Goal: Navigation & Orientation: Understand site structure

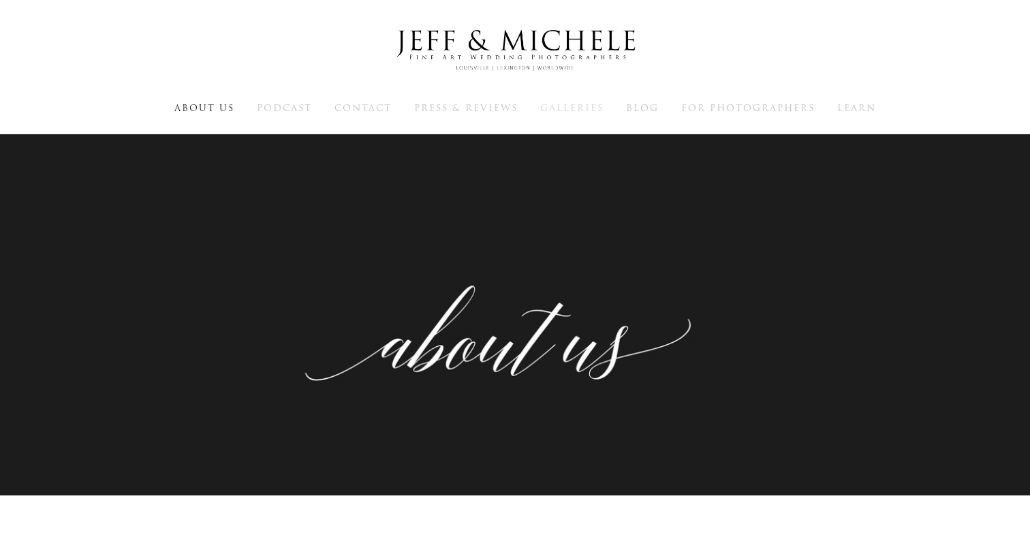
click at [580, 108] on span "Galleries" at bounding box center [571, 107] width 63 height 13
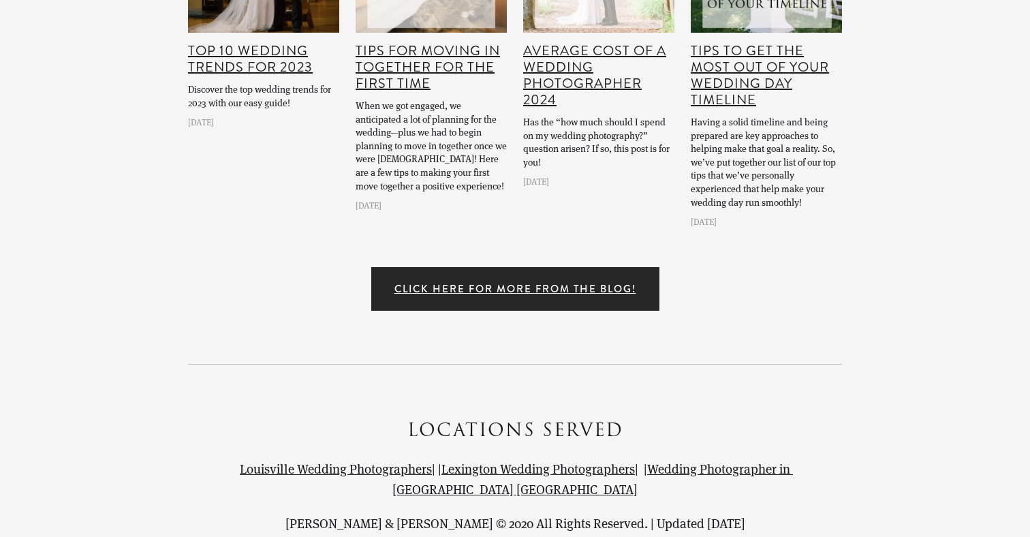
scroll to position [5848, 0]
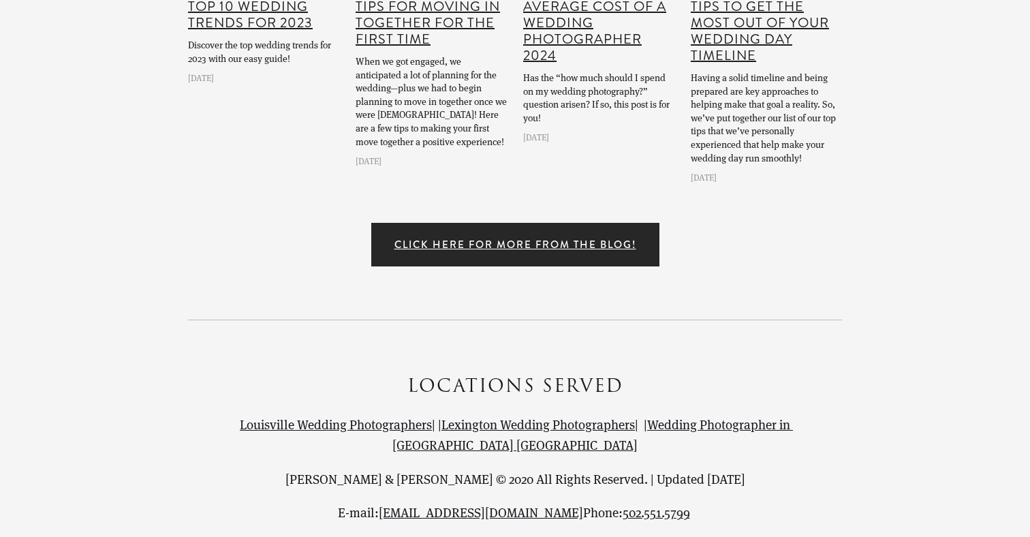
click at [437, 536] on link "Privacy Policy" at bounding box center [436, 545] width 79 height 17
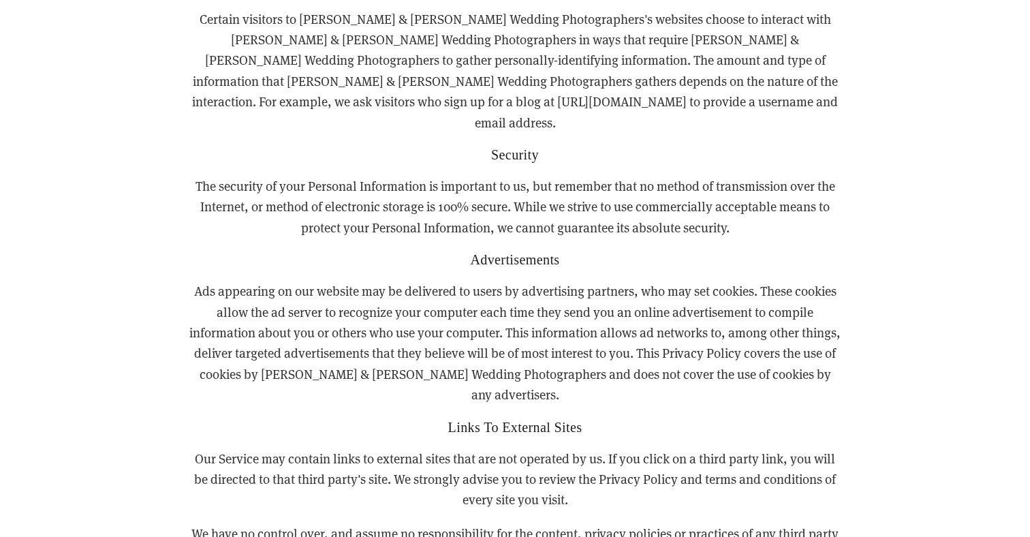
scroll to position [985, 0]
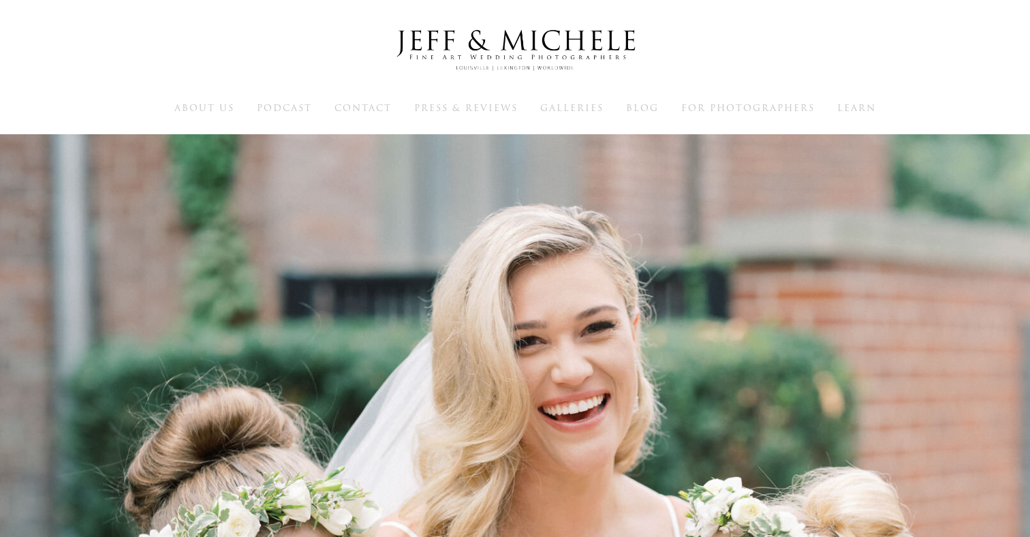
scroll to position [5848, 0]
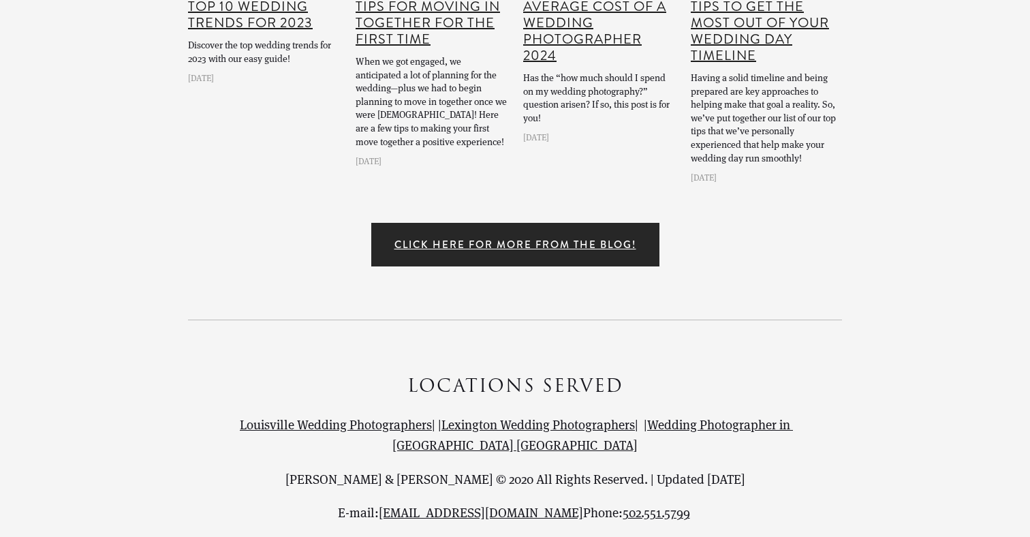
click at [541, 536] on link "Website Terms & Conditions" at bounding box center [556, 545] width 154 height 17
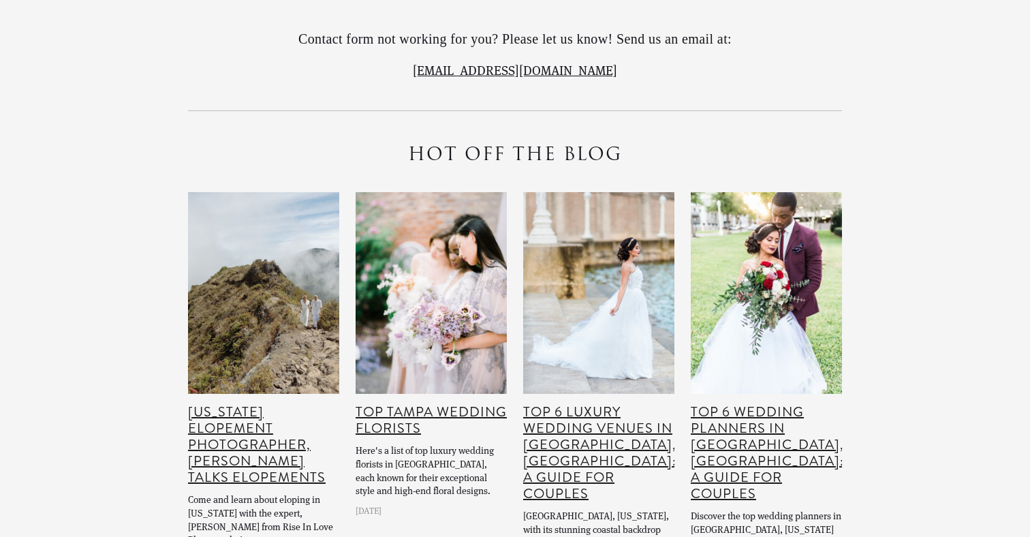
scroll to position [4218, 0]
